Goal: Information Seeking & Learning: Find specific page/section

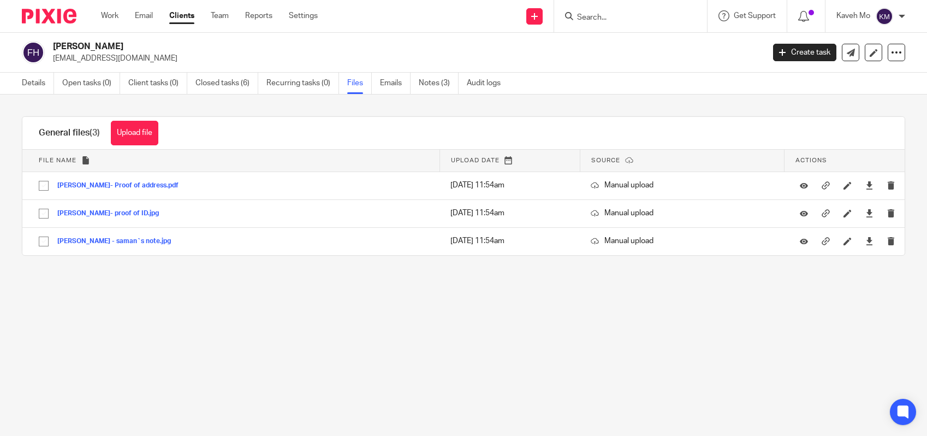
click at [182, 19] on link "Clients" at bounding box center [181, 15] width 25 height 11
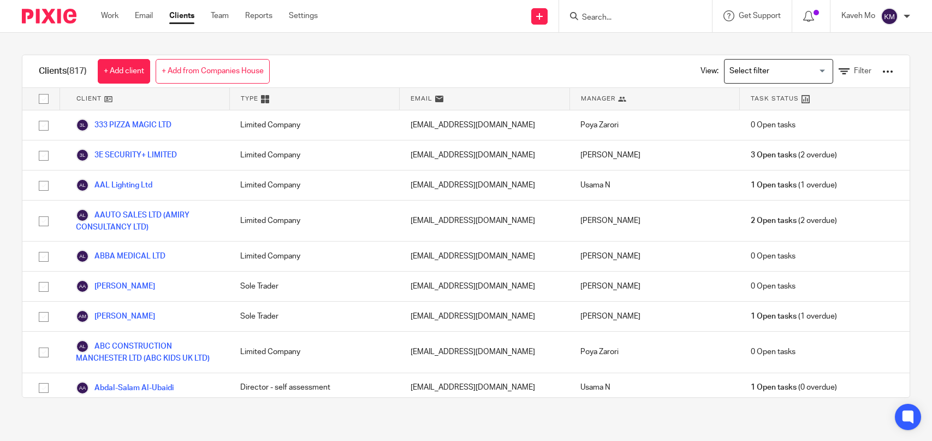
click at [839, 73] on icon at bounding box center [844, 71] width 11 height 11
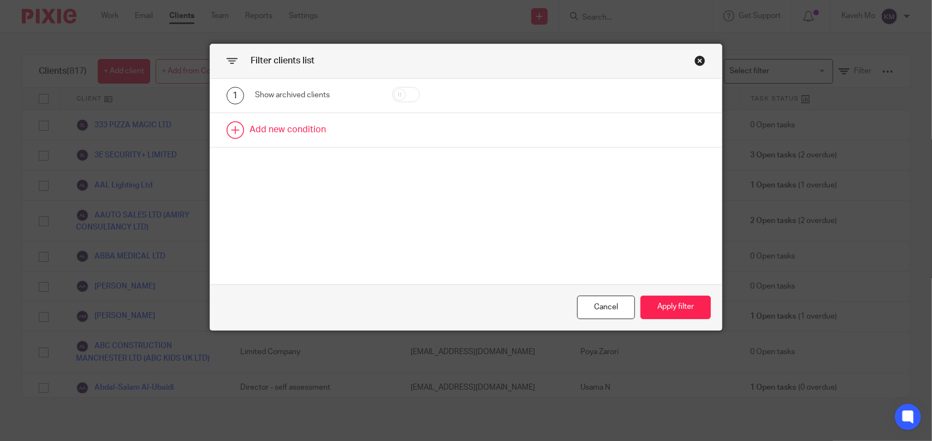
click at [302, 129] on link at bounding box center [466, 130] width 512 height 34
click at [325, 133] on div "Field" at bounding box center [308, 133] width 88 height 23
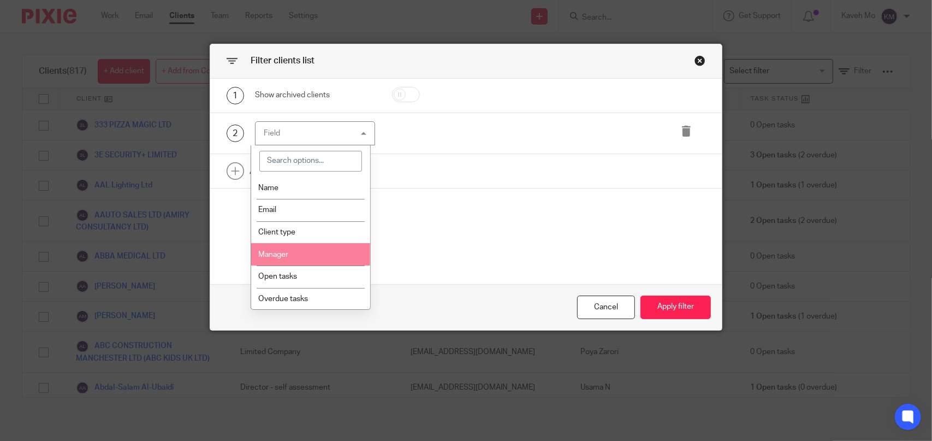
click at [302, 259] on li "Manager" at bounding box center [310, 254] width 119 height 22
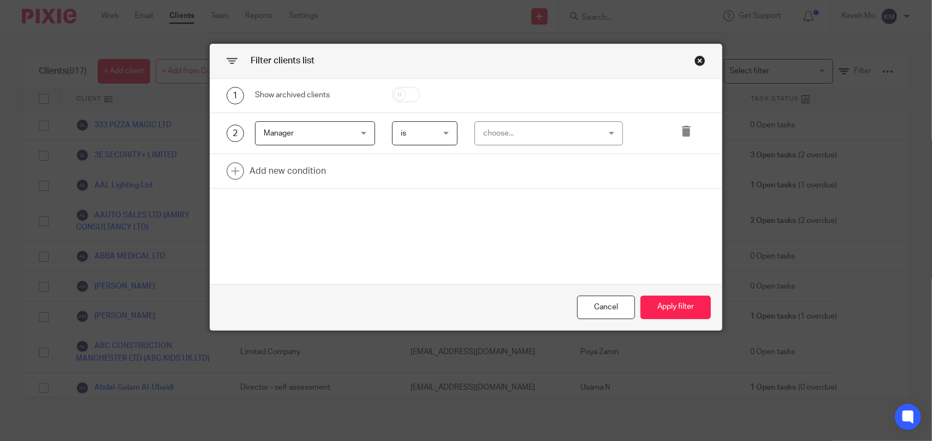
click at [546, 142] on div "choose..." at bounding box center [538, 133] width 111 height 23
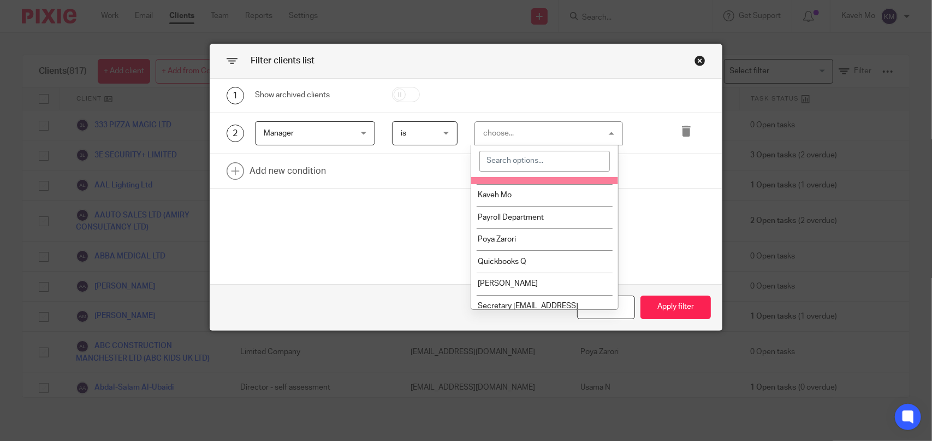
scroll to position [164, 0]
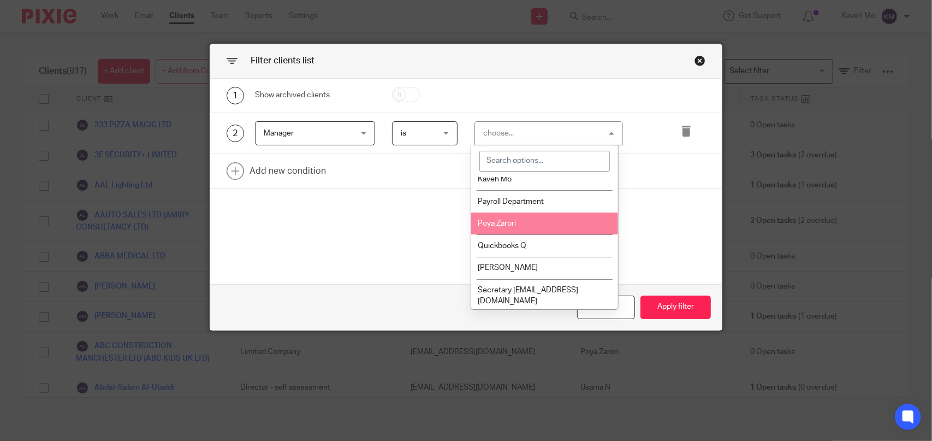
click at [517, 223] on li "Poya Zarori" at bounding box center [544, 223] width 147 height 22
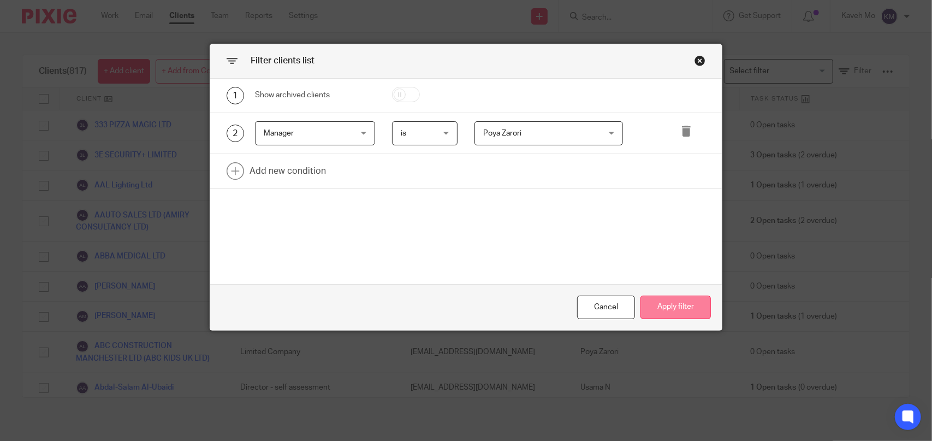
click at [665, 308] on button "Apply filter" at bounding box center [676, 307] width 70 height 23
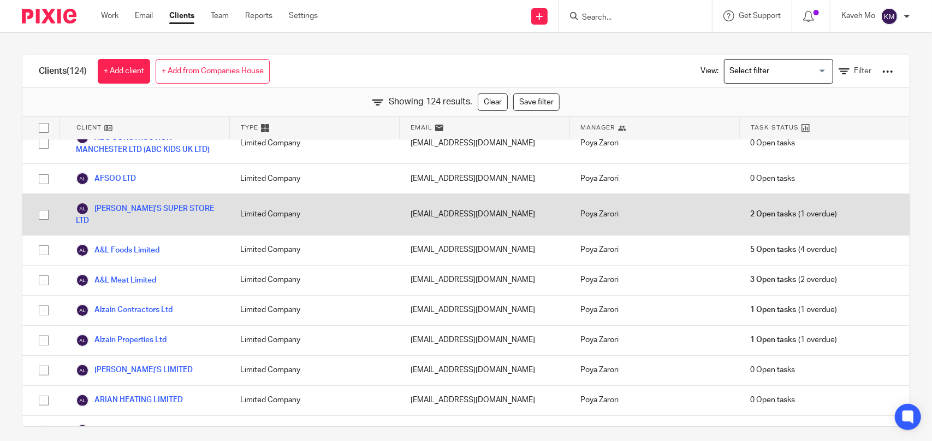
scroll to position [0, 0]
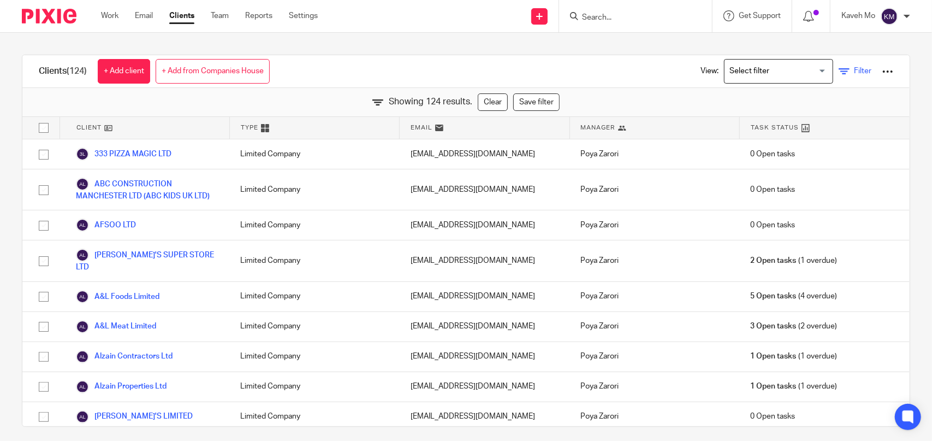
click at [839, 70] on icon at bounding box center [844, 71] width 11 height 11
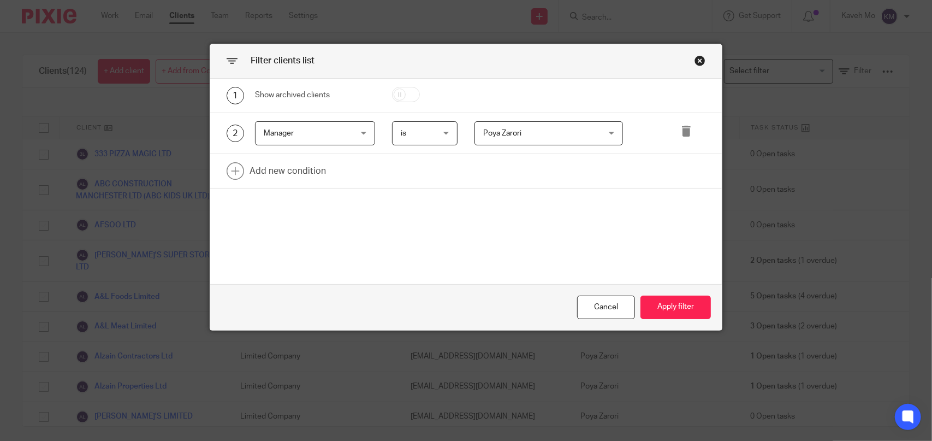
drag, startPoint x: 697, startPoint y: 61, endPoint x: 709, endPoint y: 61, distance: 12.0
click at [697, 61] on div "Close this dialog window" at bounding box center [700, 60] width 11 height 11
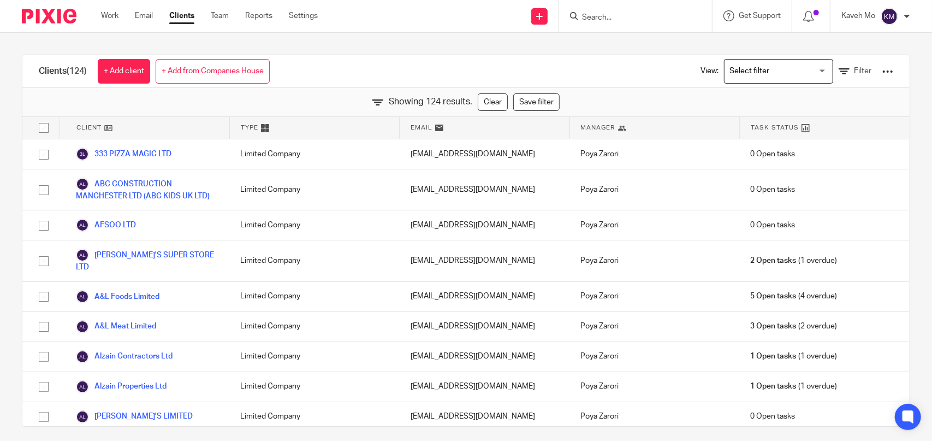
click at [883, 73] on div at bounding box center [888, 71] width 11 height 11
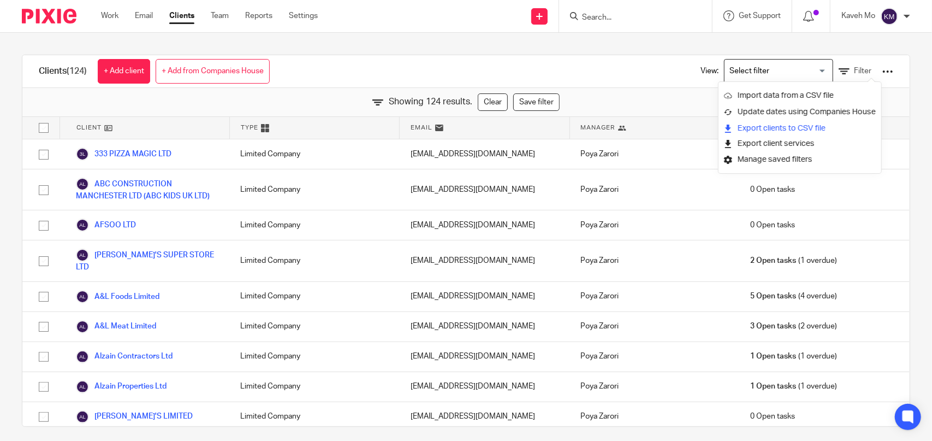
click at [758, 130] on link "Export clients to CSV file" at bounding box center [800, 128] width 152 height 16
click at [615, 15] on input "Search" at bounding box center [630, 18] width 98 height 10
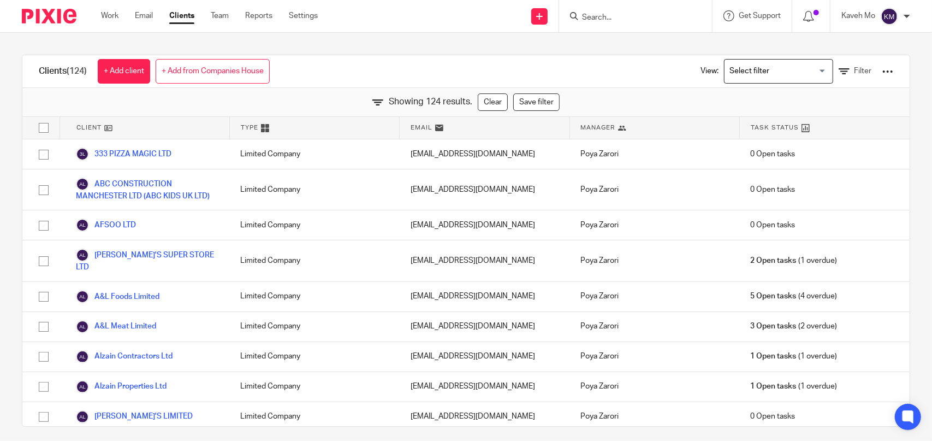
click at [594, 17] on input "Search" at bounding box center [630, 18] width 98 height 10
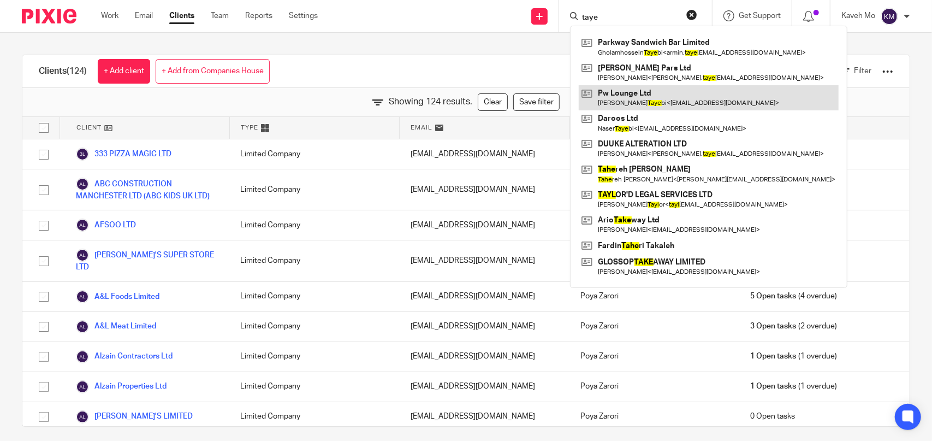
type input "taye"
click at [641, 95] on link at bounding box center [709, 97] width 260 height 25
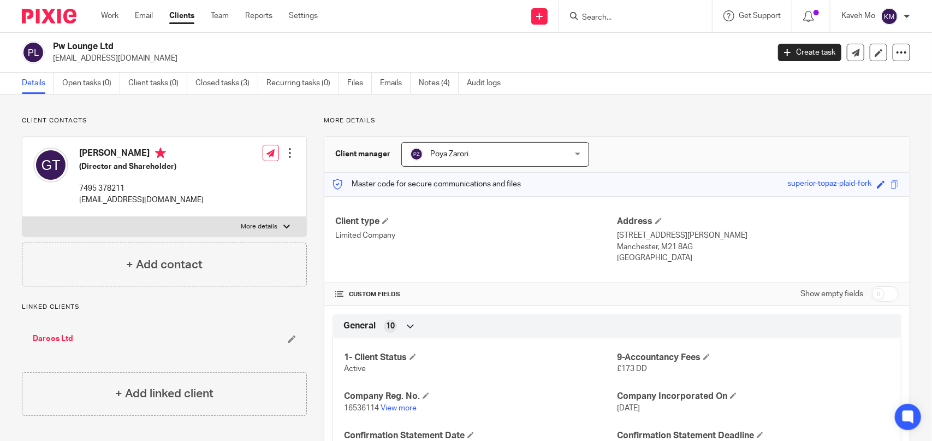
click at [592, 17] on input "Search" at bounding box center [630, 18] width 98 height 10
paste input "time allowe to repl to income and expenses form in UC in UK"
type input "time allowe to repl to income and expenses form in UC in UK"
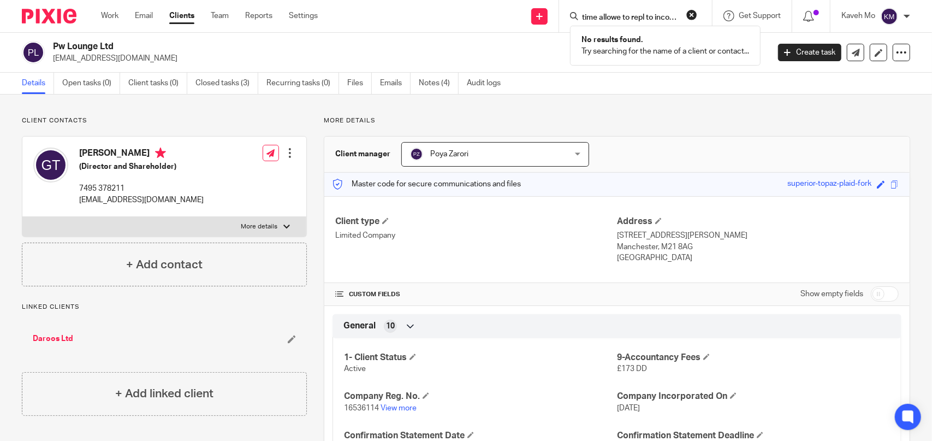
drag, startPoint x: 691, startPoint y: 15, endPoint x: 819, endPoint y: 40, distance: 130.8
click at [692, 15] on button "reset" at bounding box center [692, 14] width 11 height 11
click at [601, 11] on form at bounding box center [639, 16] width 116 height 14
click at [605, 22] on input "Search" at bounding box center [630, 18] width 98 height 10
paste input "Assured Thermal & Plumbing Ltd"
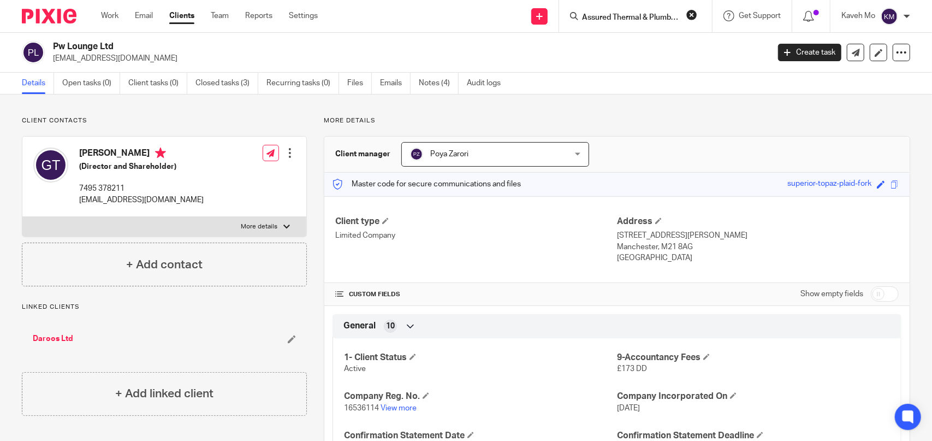
scroll to position [0, 18]
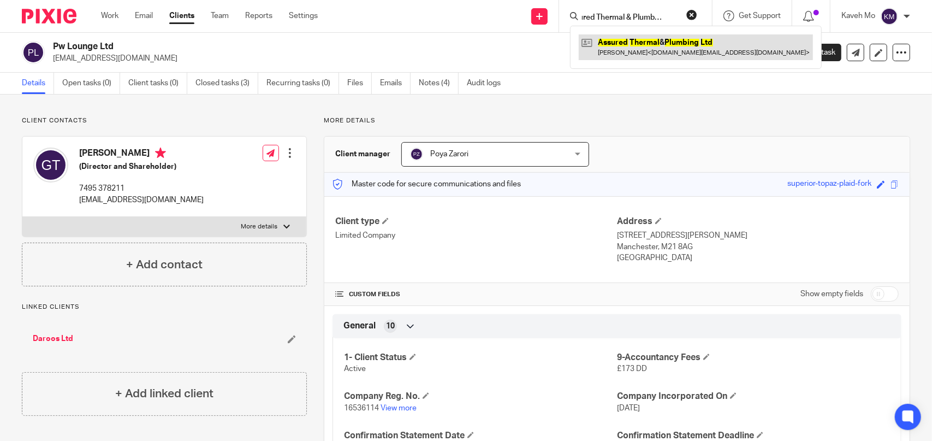
type input "Assured Thermal & Plumbing Ltd"
click at [622, 45] on link at bounding box center [696, 46] width 234 height 25
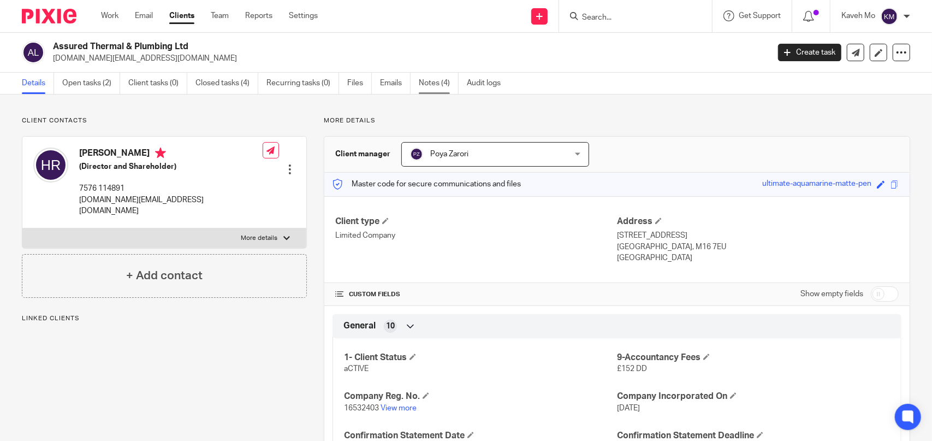
click at [442, 84] on link "Notes (4)" at bounding box center [439, 83] width 40 height 21
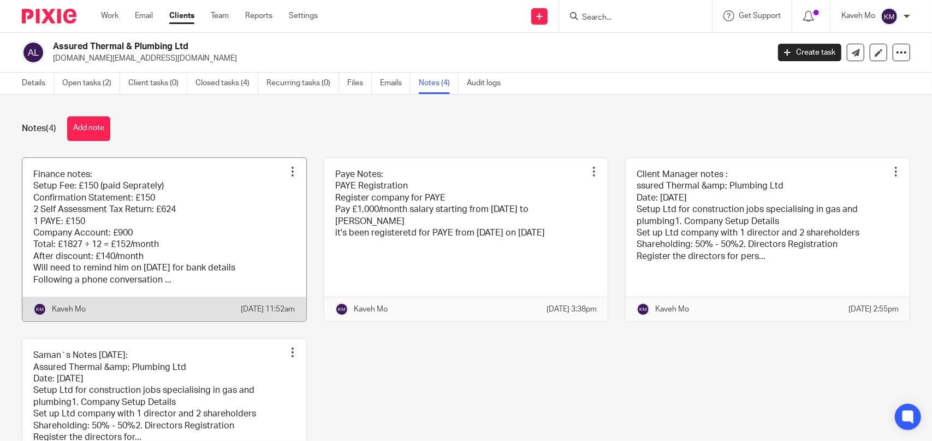
click at [128, 187] on link at bounding box center [164, 239] width 284 height 163
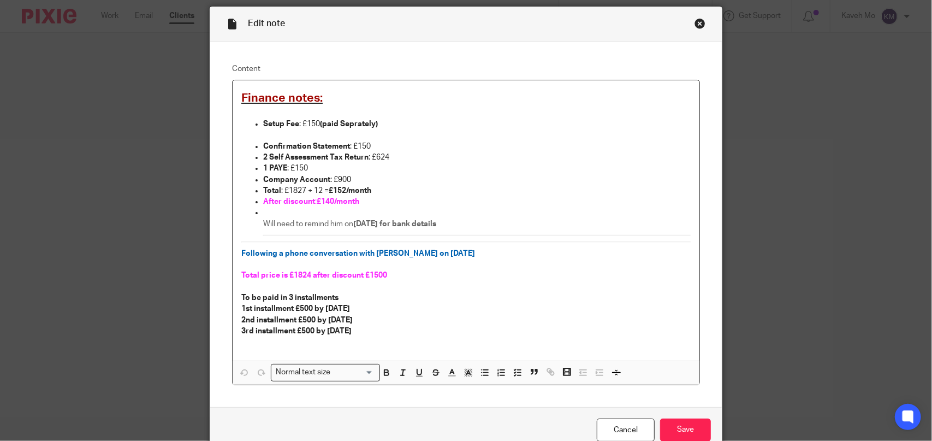
scroll to position [55, 0]
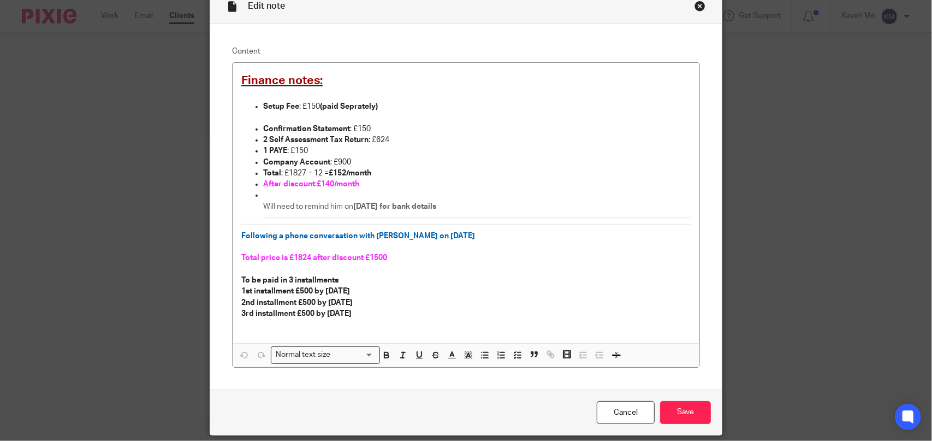
click at [698, 2] on div "Close this dialog window" at bounding box center [700, 6] width 11 height 11
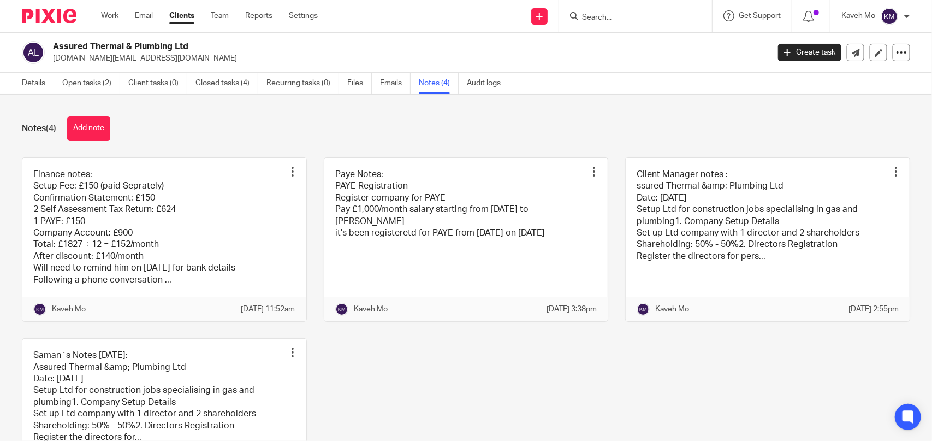
click at [604, 16] on input "Search" at bounding box center [630, 18] width 98 height 10
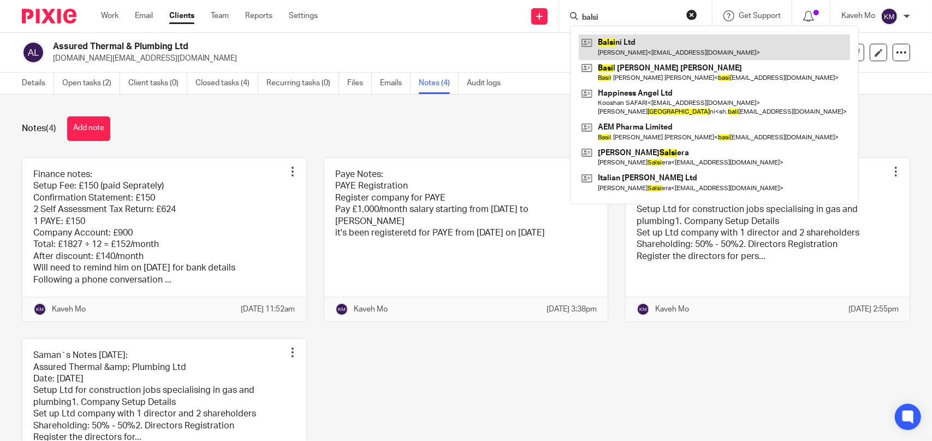
type input "balsi"
click at [630, 49] on link at bounding box center [714, 46] width 271 height 25
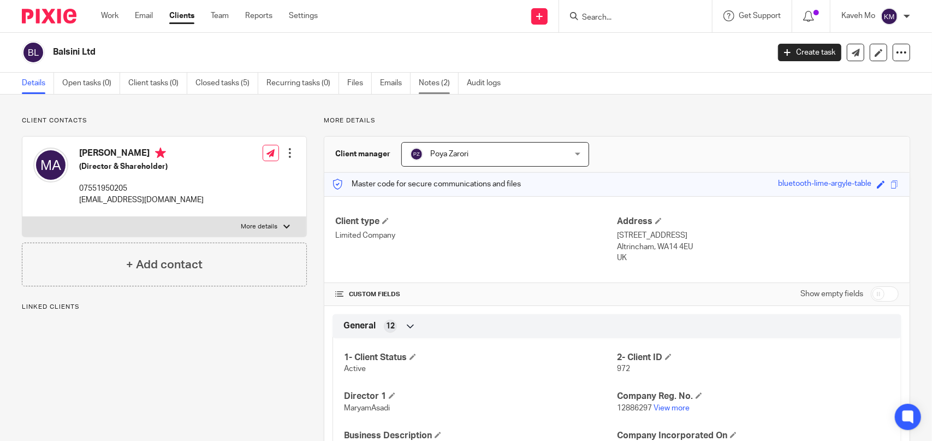
click at [432, 86] on link "Notes (2)" at bounding box center [439, 83] width 40 height 21
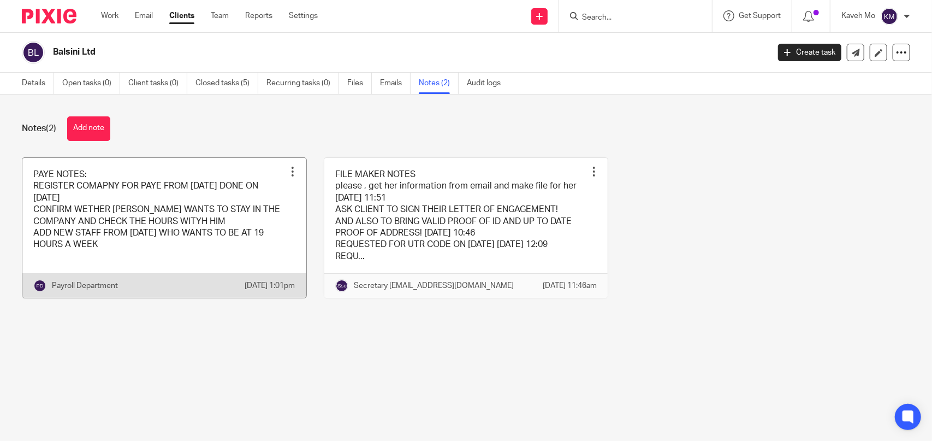
click at [207, 232] on link at bounding box center [164, 228] width 284 height 140
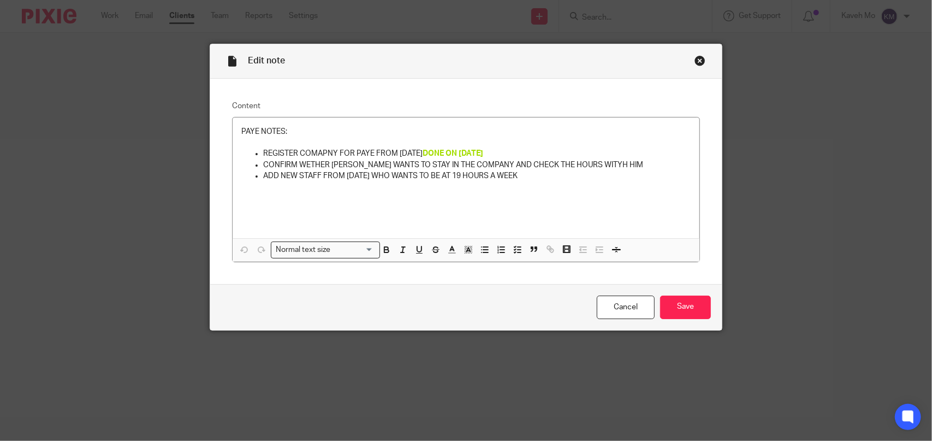
click at [695, 62] on div "Close this dialog window" at bounding box center [700, 60] width 11 height 11
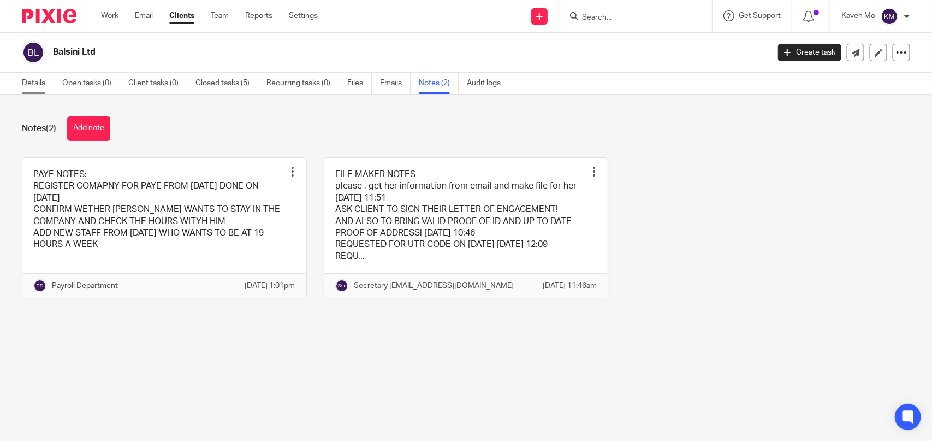
click at [25, 78] on link "Details" at bounding box center [38, 83] width 32 height 21
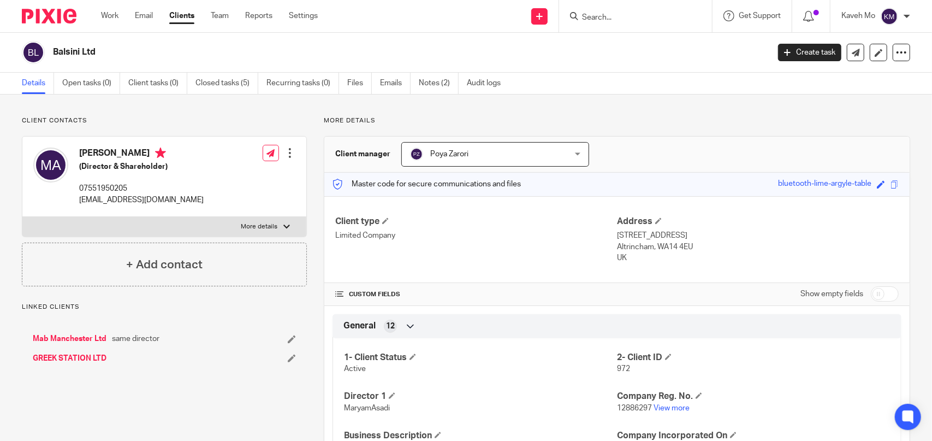
click at [146, 222] on label "More details" at bounding box center [164, 227] width 284 height 20
click at [22, 217] on input "More details" at bounding box center [22, 216] width 1 height 1
checkbox input "true"
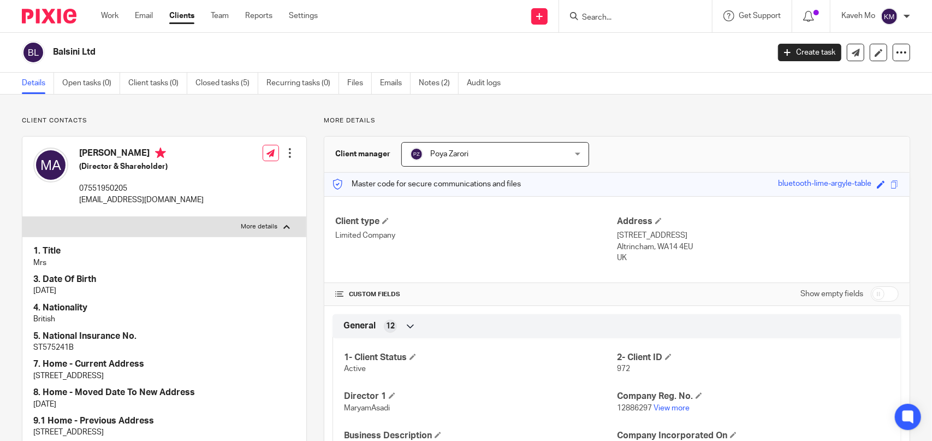
click at [642, 21] on input "Search" at bounding box center [630, 18] width 98 height 10
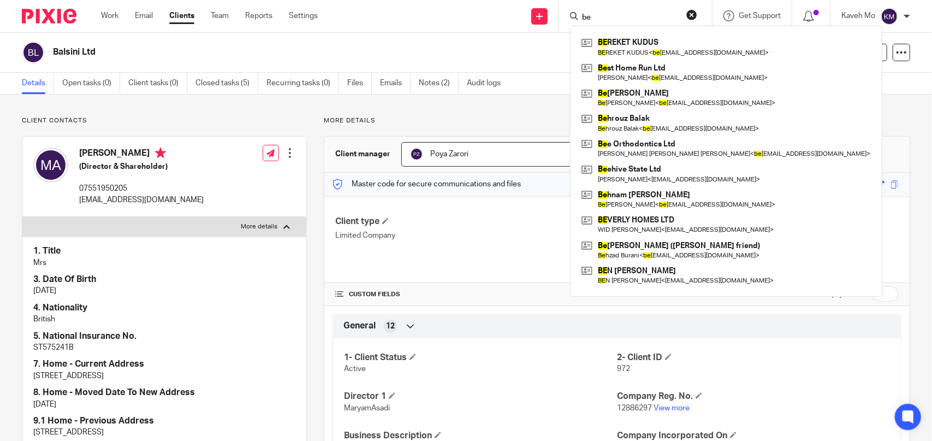
type input "b"
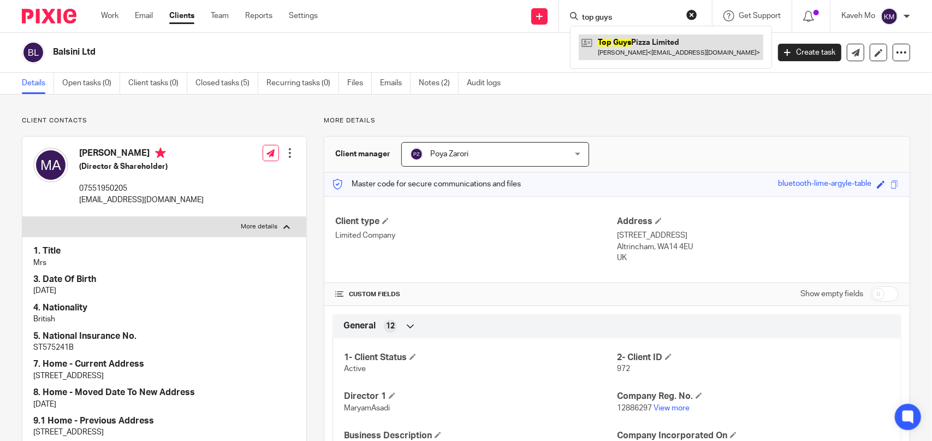
type input "top guys"
click at [632, 50] on link at bounding box center [671, 46] width 185 height 25
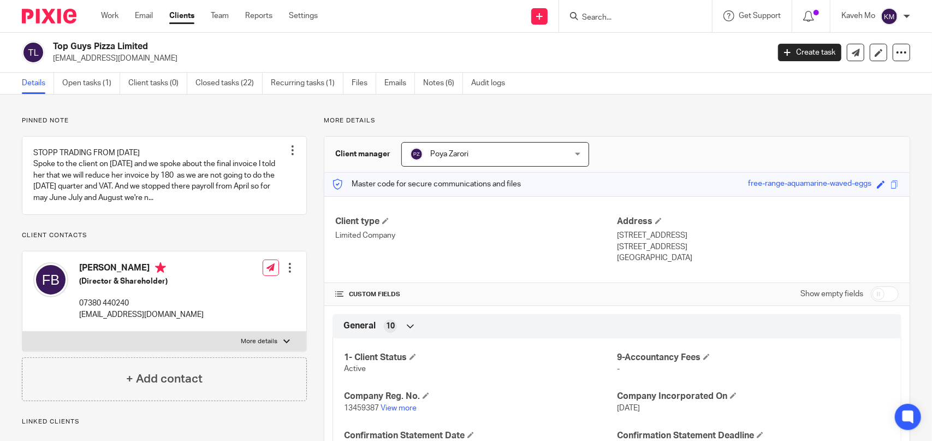
click at [190, 350] on label "More details" at bounding box center [164, 342] width 284 height 20
click at [22, 332] on input "More details" at bounding box center [22, 331] width 1 height 1
checkbox input "true"
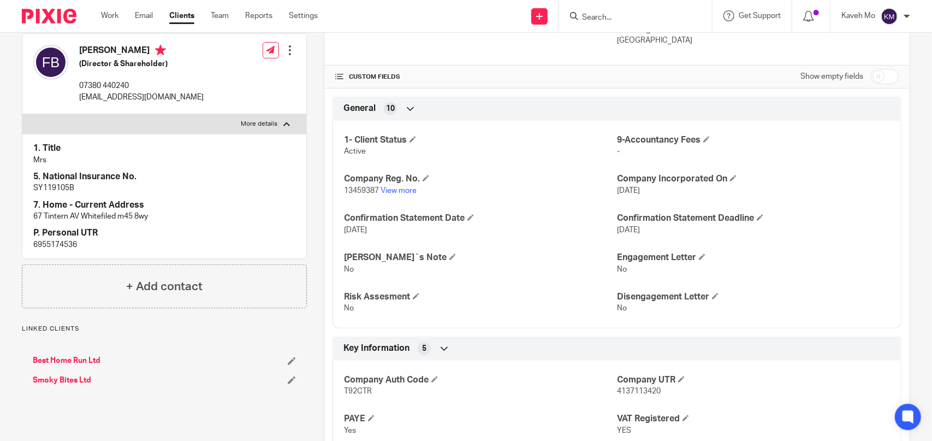
scroll to position [218, 0]
